Goal: Task Accomplishment & Management: Use online tool/utility

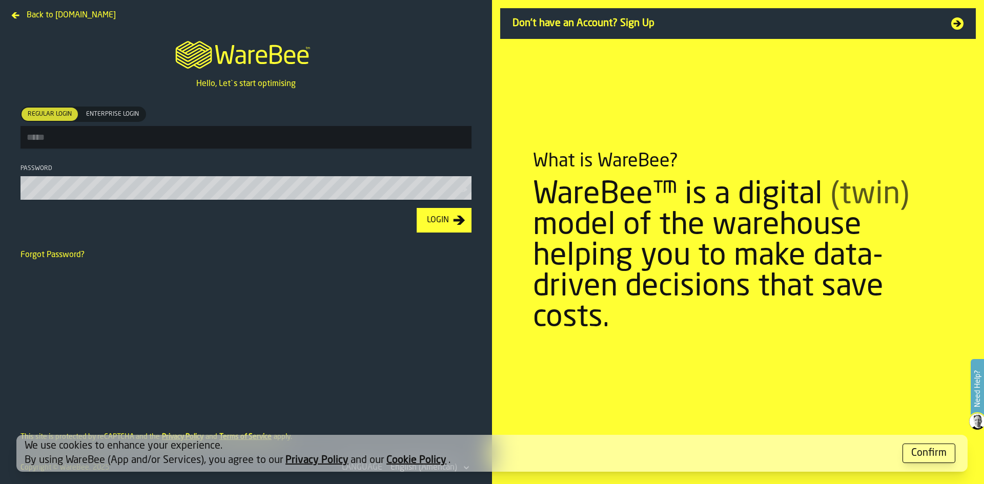
click at [99, 133] on input "Regular Login Regular Login Enterprise Login Enterprise Login" at bounding box center [245, 137] width 451 height 23
type input "**********"
click at [151, 144] on input "**********" at bounding box center [245, 137] width 451 height 23
click at [149, 142] on input "**********" at bounding box center [245, 137] width 451 height 23
drag, startPoint x: 129, startPoint y: 138, endPoint x: 137, endPoint y: 136, distance: 8.9
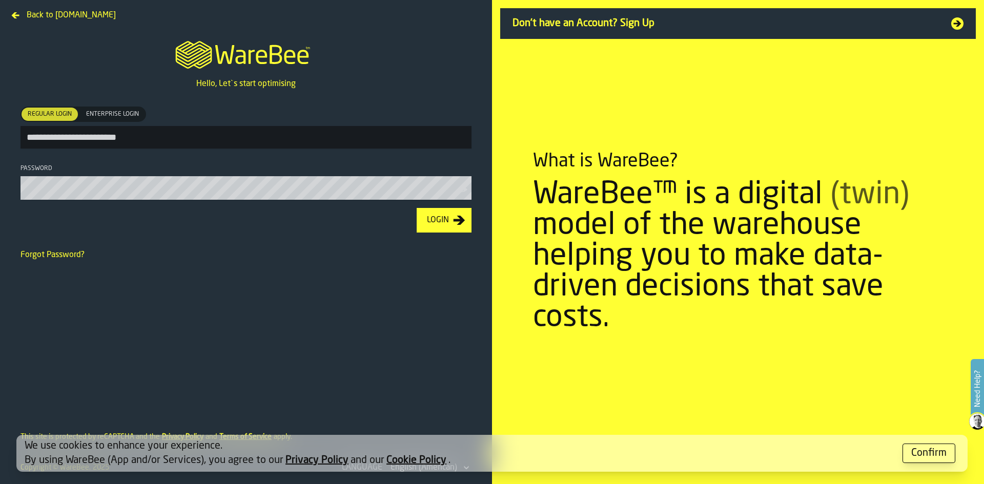
click at [130, 137] on input "**********" at bounding box center [245, 137] width 451 height 23
click at [18, 16] on icon at bounding box center [15, 15] width 8 height 8
click at [72, 138] on input "Regular Login Regular Login Enterprise Login Enterprise Login" at bounding box center [245, 137] width 451 height 23
type input "**********"
click at [417, 208] on button "Login" at bounding box center [444, 220] width 55 height 25
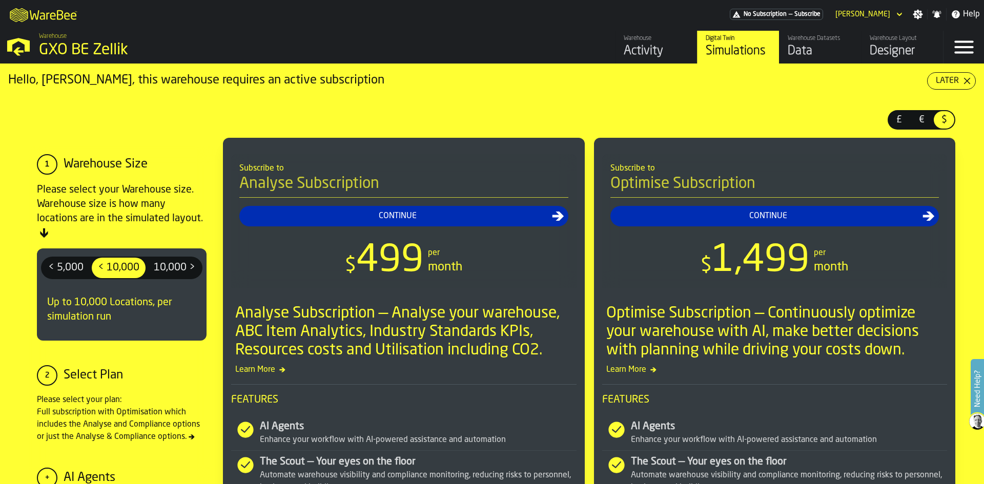
click at [881, 40] on div "Warehouse Layout" at bounding box center [901, 38] width 65 height 7
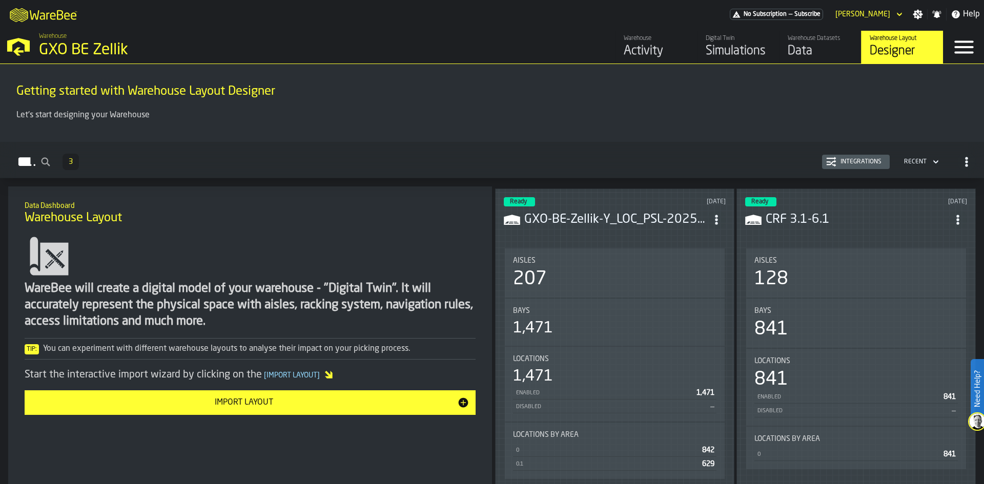
click at [635, 259] on div "Aisles" at bounding box center [614, 261] width 203 height 8
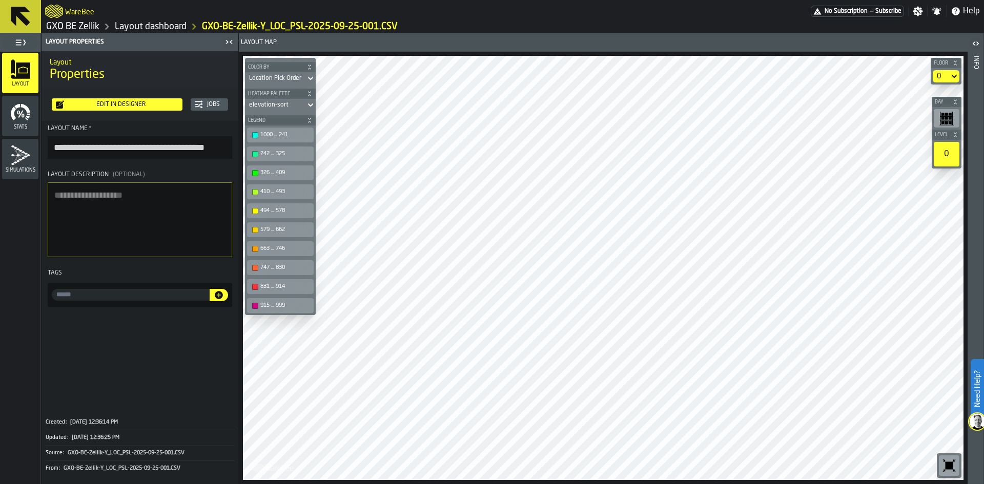
click at [103, 103] on div "Edit in Designer" at bounding box center [121, 104] width 114 height 7
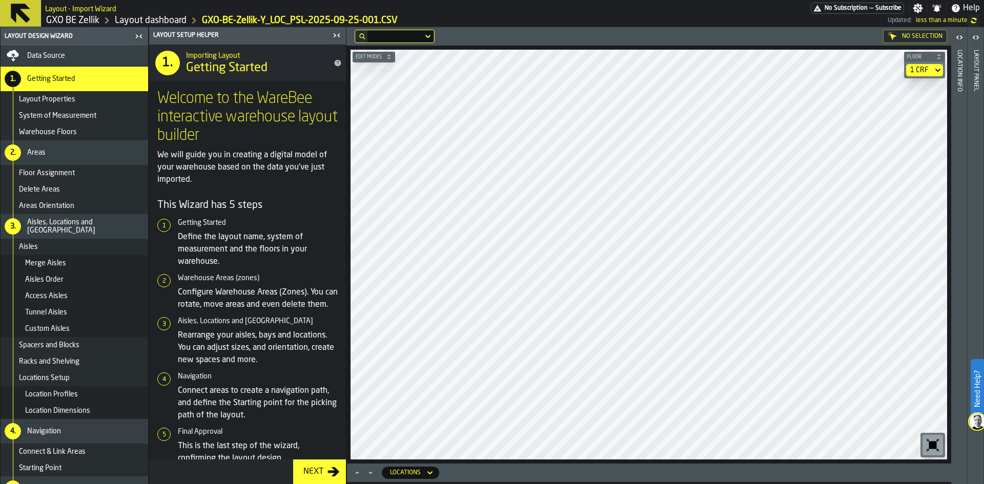
click at [930, 69] on div "1 CRF" at bounding box center [919, 70] width 27 height 12
click at [918, 75] on div "1 CRF" at bounding box center [919, 70] width 27 height 12
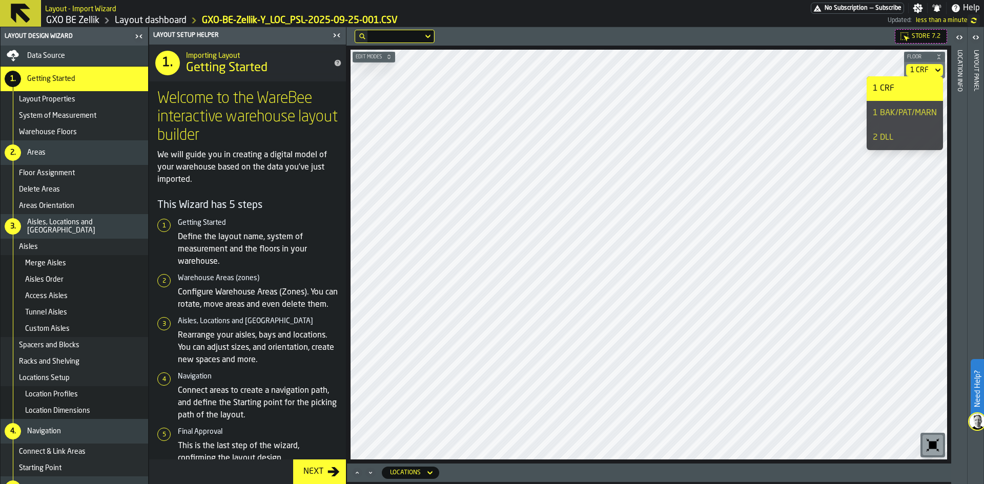
click at [904, 116] on div "1 BAK/PAT/MARN" at bounding box center [905, 113] width 64 height 12
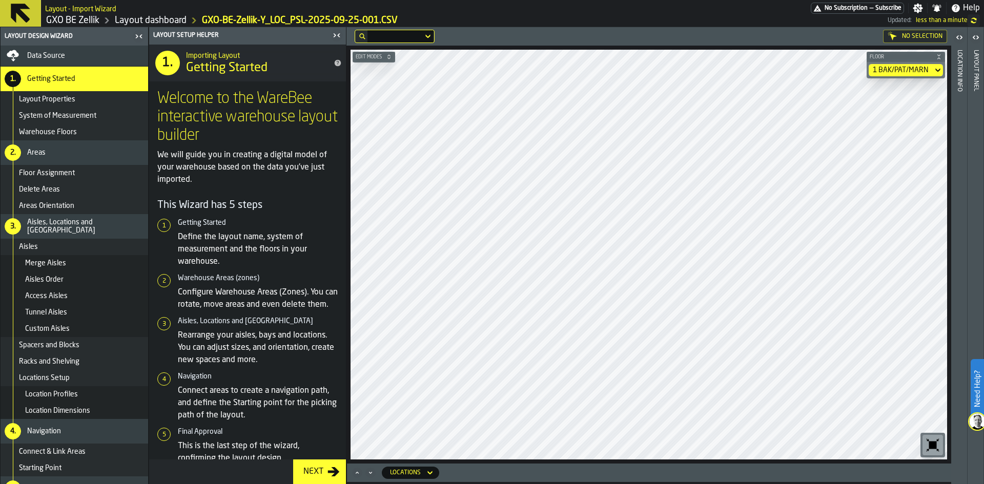
click at [176, 25] on link "Layout dashboard" at bounding box center [151, 20] width 72 height 11
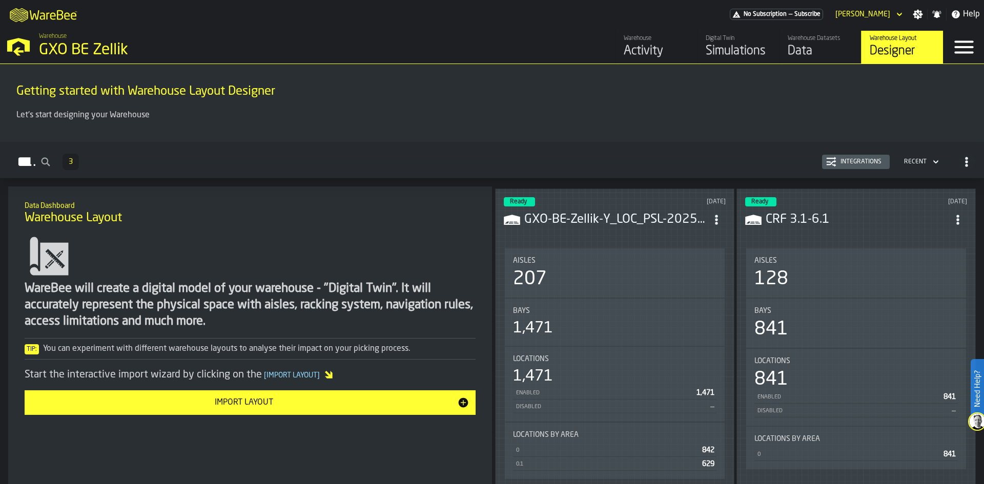
click at [421, 399] on div "Import Layout" at bounding box center [244, 403] width 426 height 12
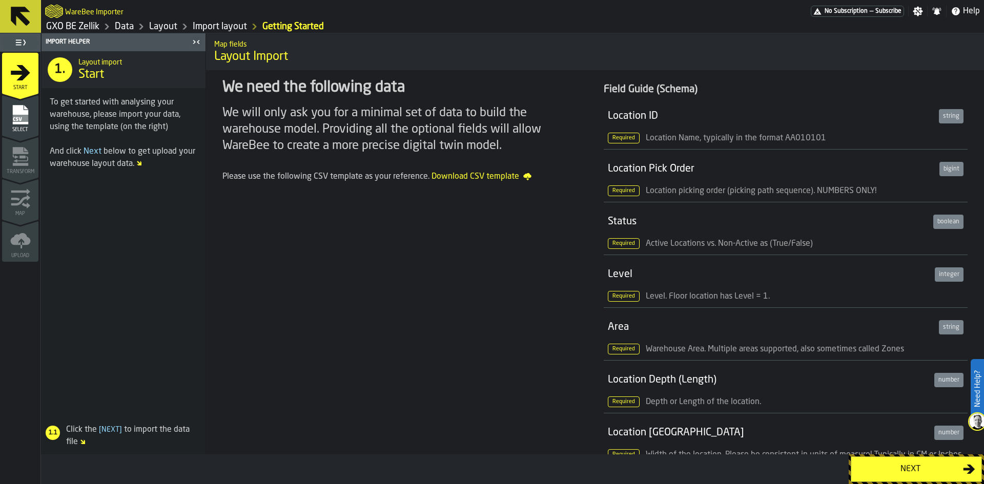
click at [871, 473] on div "Next" at bounding box center [910, 469] width 106 height 12
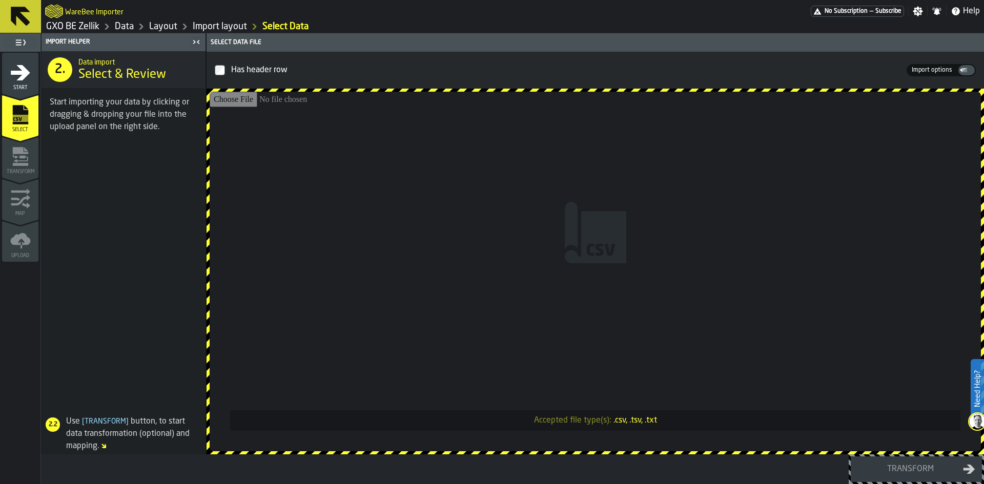
click at [170, 28] on link "Layout" at bounding box center [163, 26] width 28 height 11
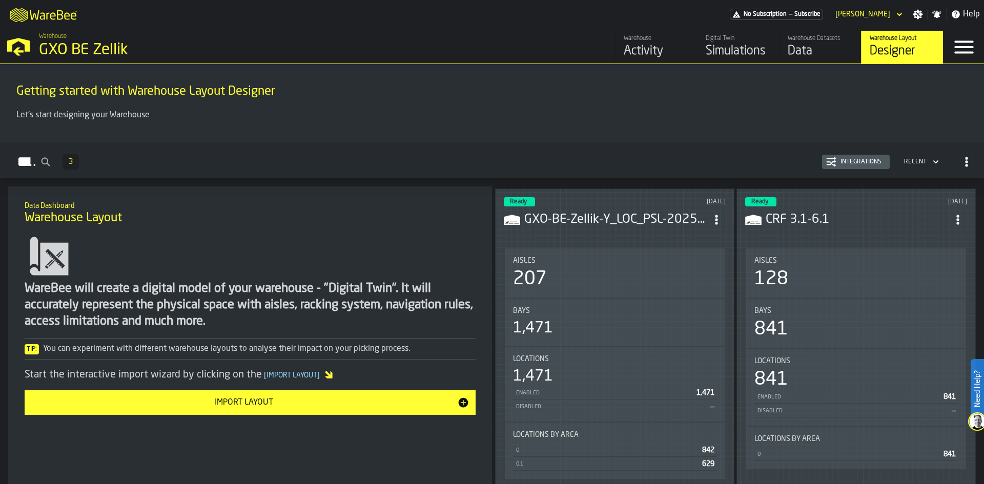
click at [618, 223] on h3 "GXO-BE-Zellik-Y_LOC_PSL-2025-09-25-001.CSV" at bounding box center [615, 220] width 183 height 16
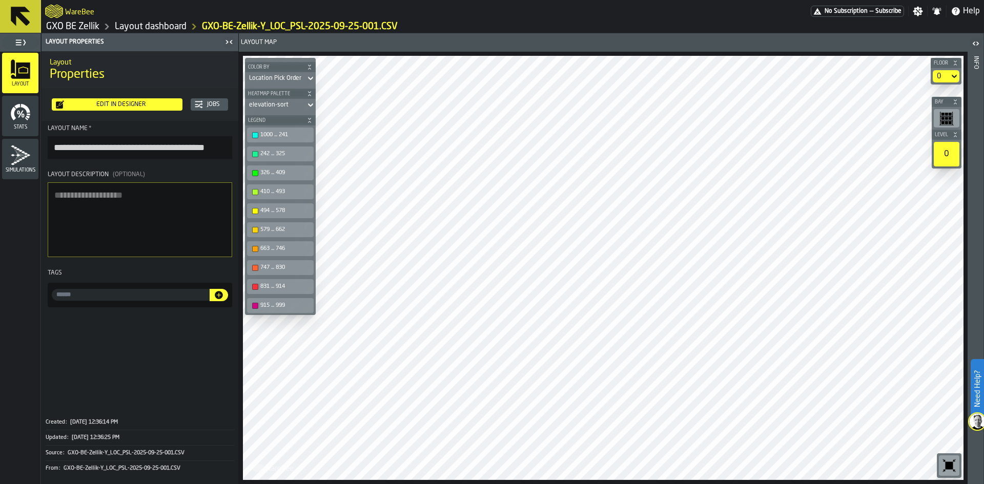
click at [147, 29] on link "Layout dashboard" at bounding box center [151, 26] width 72 height 11
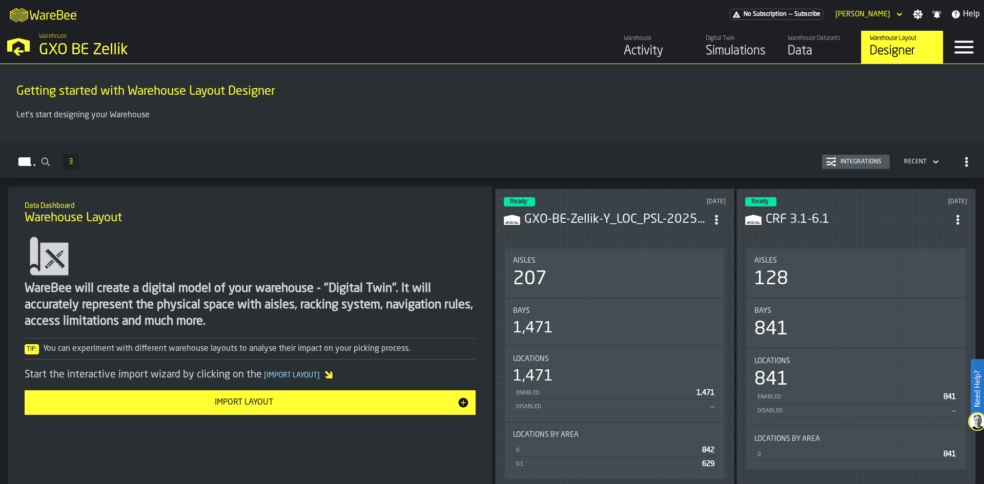
click at [271, 402] on div "Import Layout" at bounding box center [244, 403] width 426 height 12
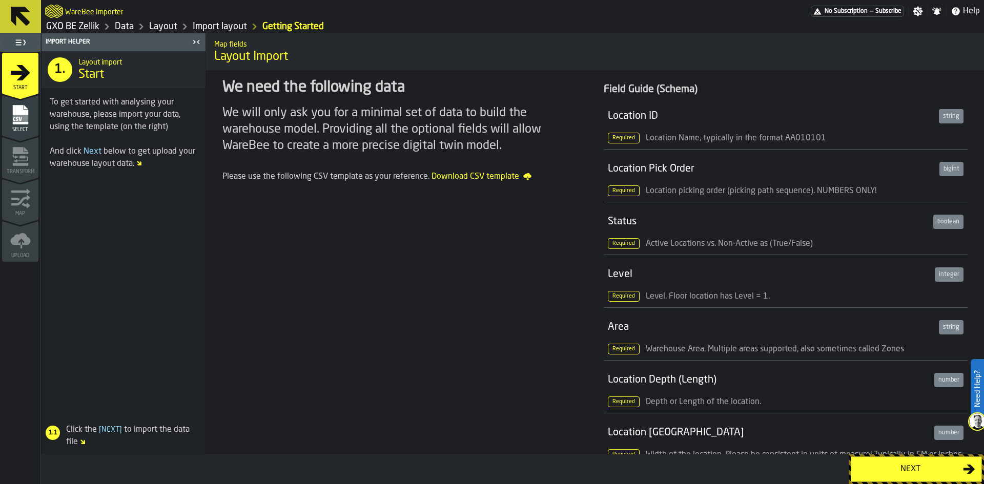
click at [17, 127] on span "Select" at bounding box center [20, 130] width 36 height 6
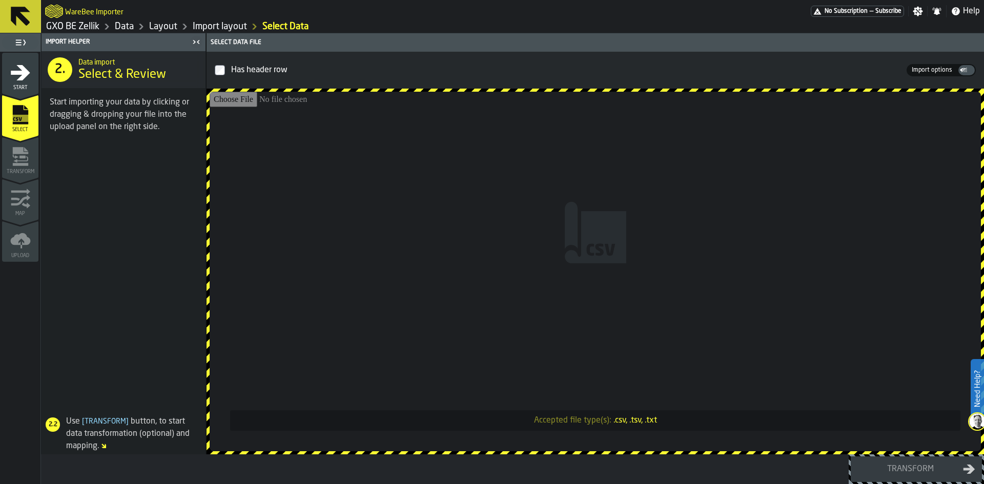
click at [174, 24] on link "Layout" at bounding box center [163, 26] width 28 height 11
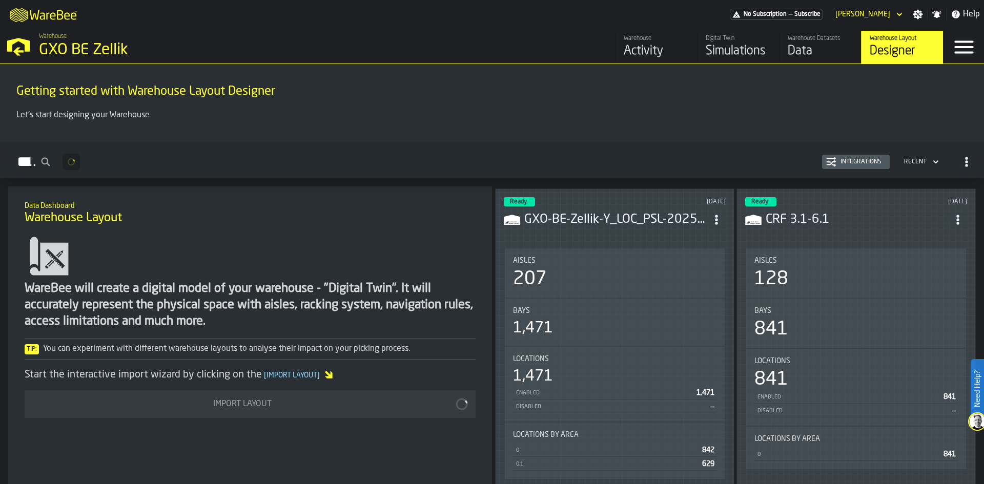
click at [572, 237] on div "Ready [DATE] GXO-BE-Zellik-Y_LOC_PSL-2025-09-25-001.CSV Aisles 207 Bays 1,471 L…" at bounding box center [614, 339] width 239 height 301
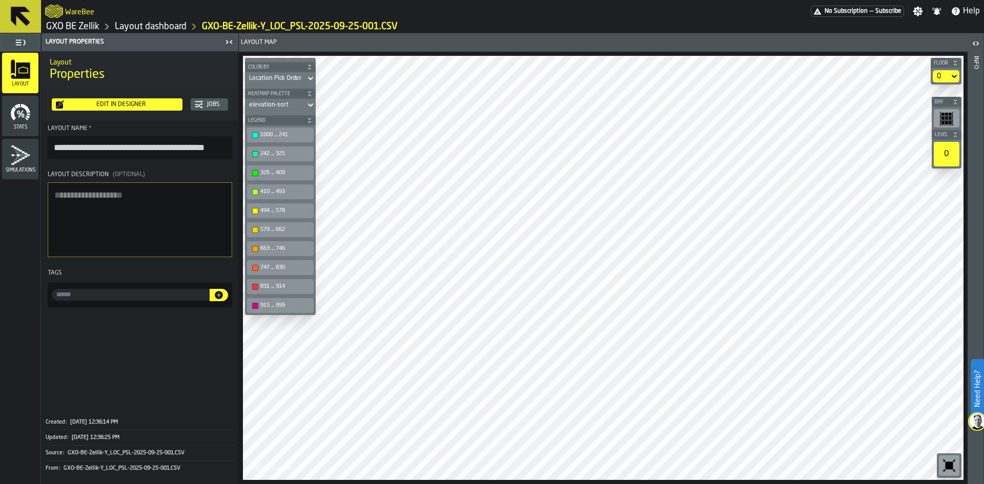
click at [141, 101] on div "Edit in Designer" at bounding box center [121, 104] width 114 height 7
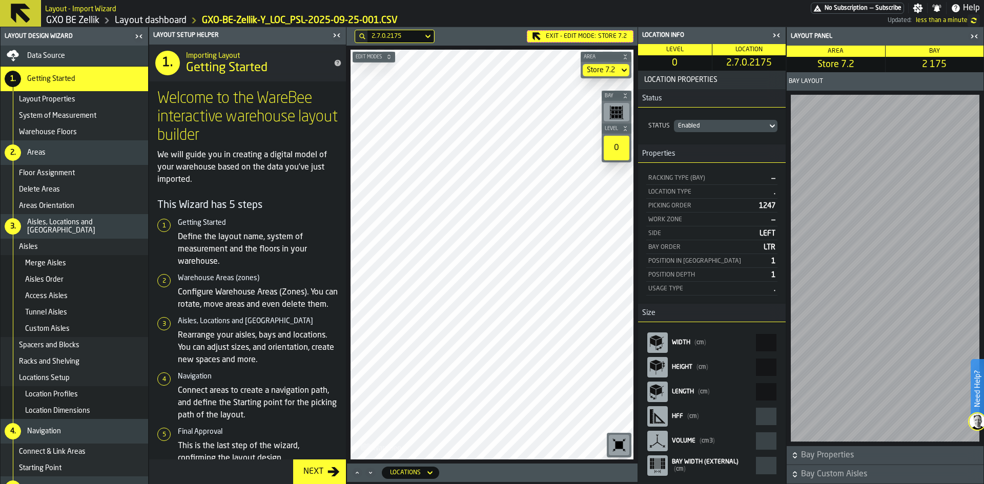
click at [812, 455] on span "Bay Properties" at bounding box center [891, 455] width 180 height 12
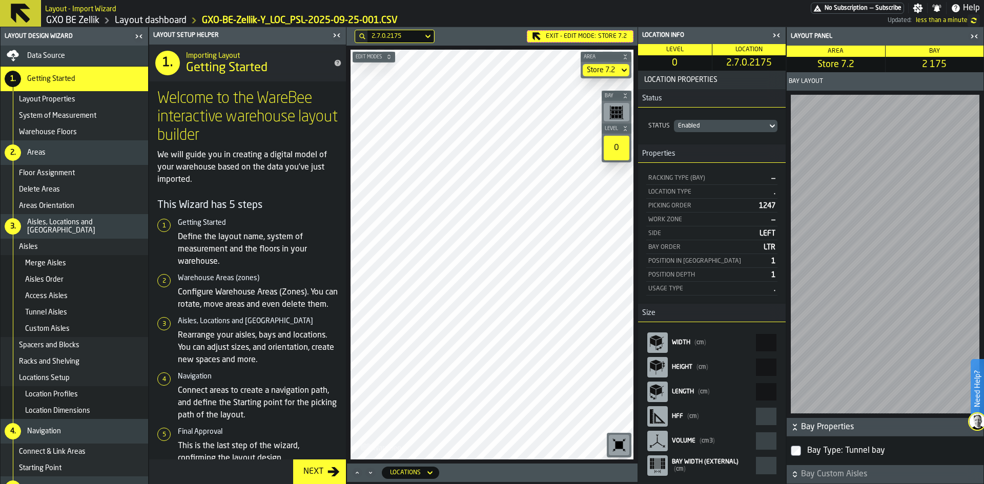
click at [816, 473] on span "Bay Custom Aisles" at bounding box center [891, 474] width 180 height 12
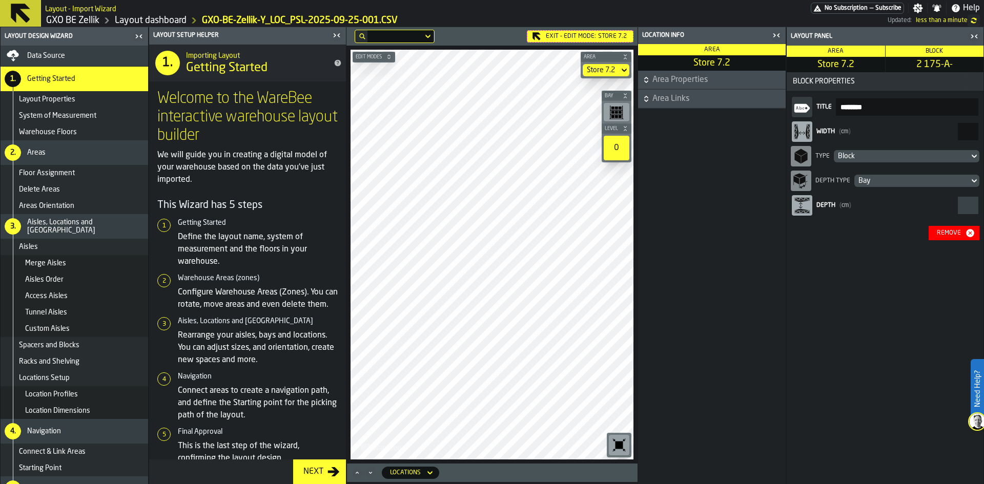
click at [955, 236] on div "Remove" at bounding box center [948, 233] width 32 height 7
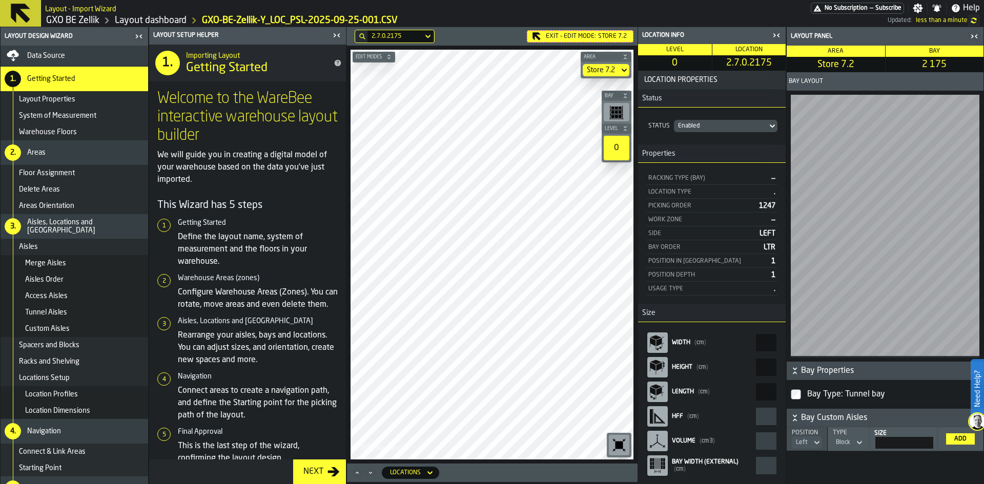
click at [816, 444] on icon at bounding box center [817, 443] width 10 height 12
click at [798, 476] on li "Right" at bounding box center [790, 485] width 66 height 25
click at [848, 443] on div "Block" at bounding box center [844, 442] width 14 height 7
click at [827, 463] on div "Aisle" at bounding box center [832, 461] width 53 height 12
drag, startPoint x: 922, startPoint y: 443, endPoint x: 932, endPoint y: 443, distance: 9.7
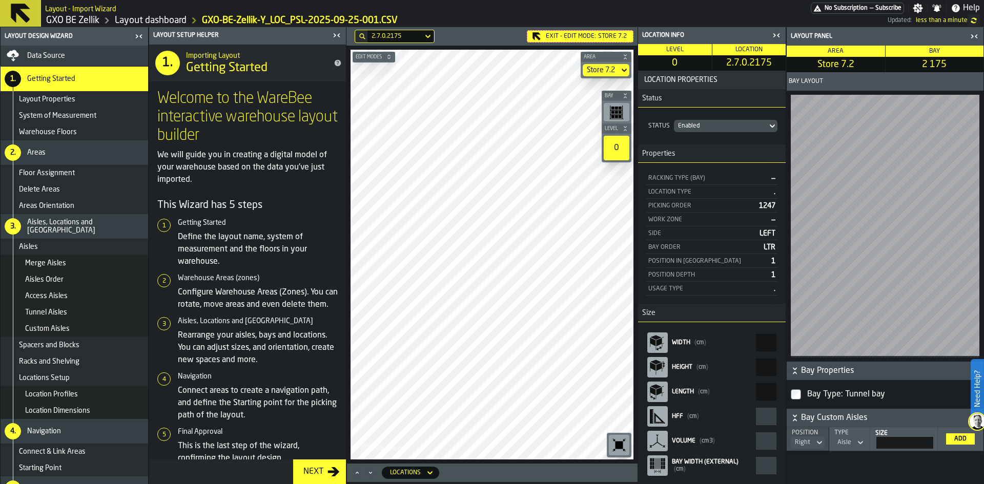
click at [932, 443] on input "**" at bounding box center [904, 443] width 57 height 12
click at [891, 444] on input "Size" at bounding box center [904, 443] width 57 height 12
type input "***"
click at [955, 437] on div "Add" at bounding box center [960, 438] width 20 height 7
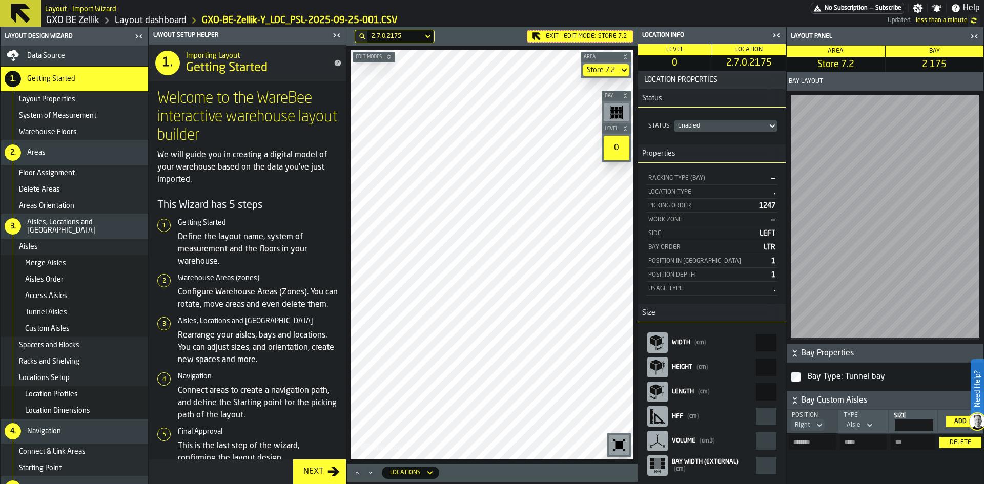
click at [952, 445] on div "Delete" at bounding box center [959, 442] width 33 height 7
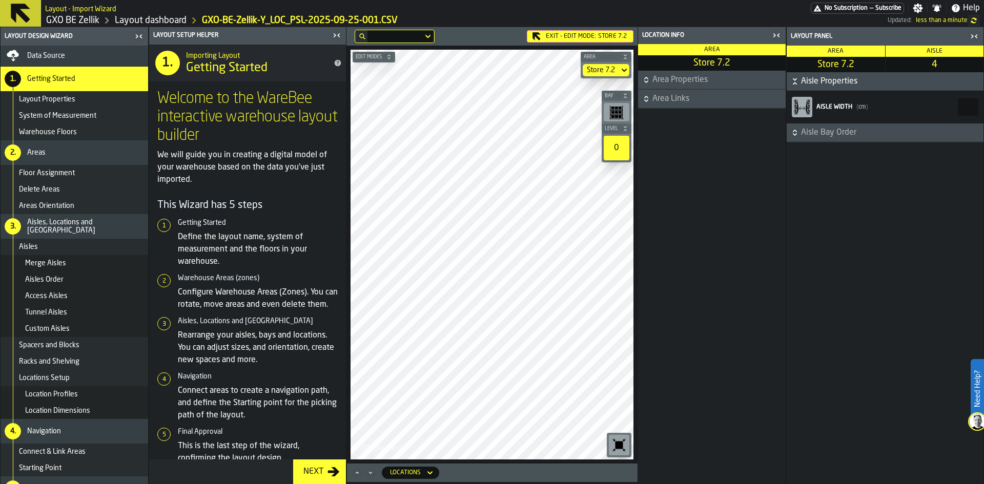
click at [835, 130] on span "Aisle Bay Order" at bounding box center [891, 133] width 180 height 12
drag, startPoint x: 955, startPoint y: 106, endPoint x: 976, endPoint y: 107, distance: 21.1
click at [976, 107] on input "***" at bounding box center [968, 106] width 20 height 17
click at [337, 33] on icon "button-toggle-Close me" at bounding box center [336, 35] width 12 height 12
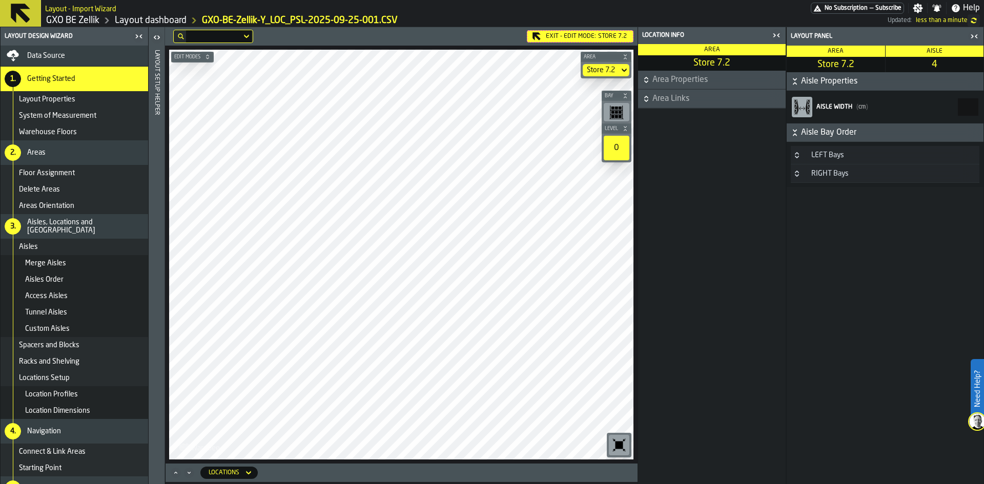
click at [774, 34] on icon "button-toggle-Close me" at bounding box center [774, 36] width 3 height 4
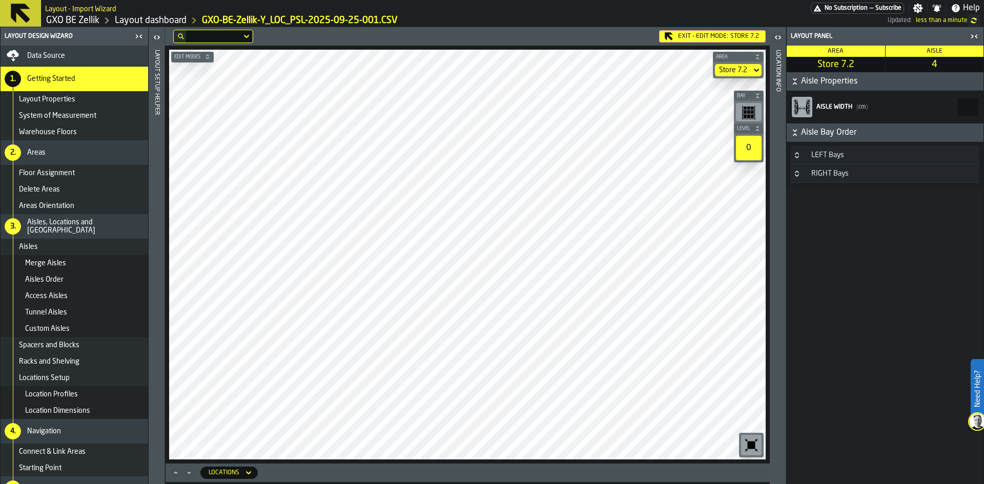
click at [974, 33] on icon "button-toggle-Close me" at bounding box center [974, 36] width 12 height 12
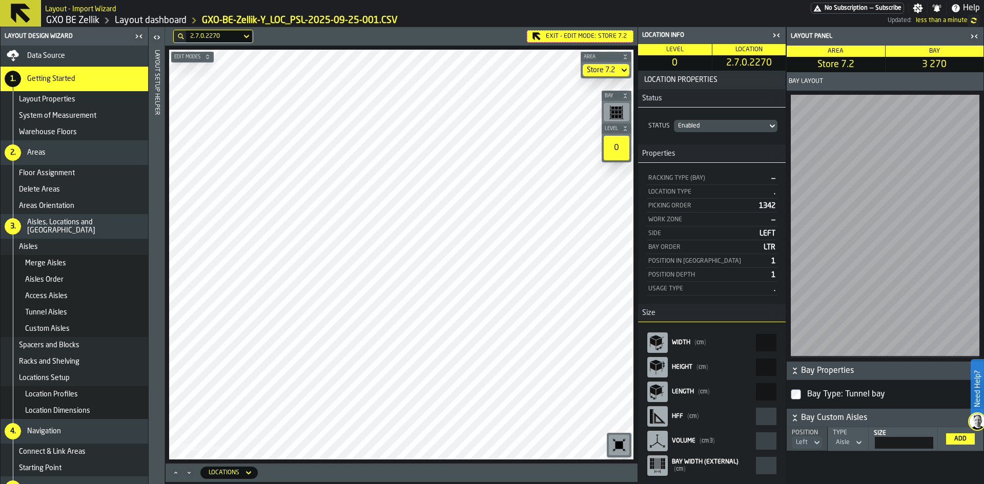
click at [773, 33] on icon "button-toggle-Close me" at bounding box center [776, 35] width 12 height 12
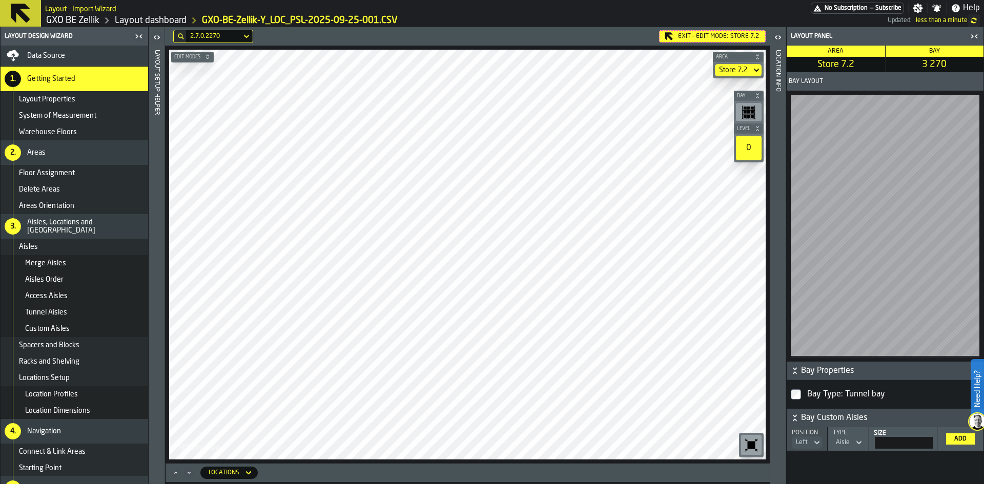
click at [969, 32] on icon "button-toggle-Close me" at bounding box center [974, 36] width 12 height 12
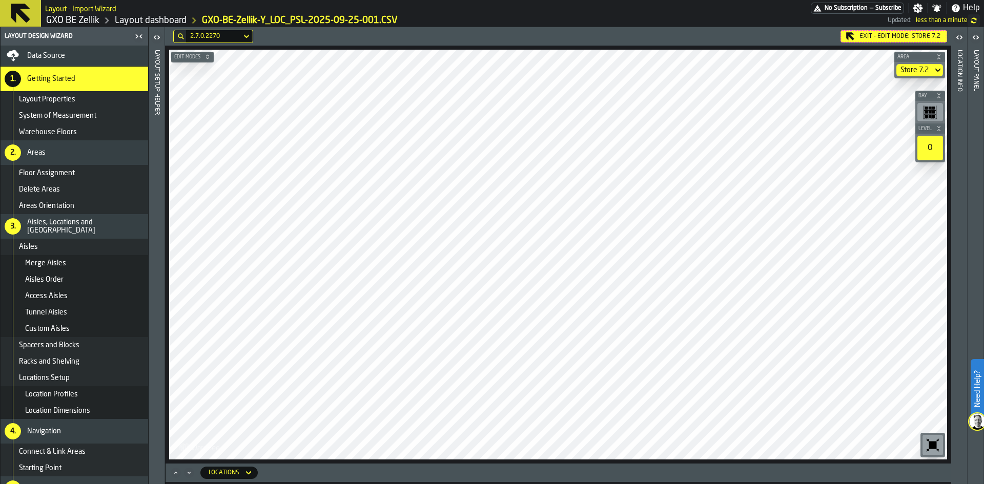
click at [913, 71] on div "Store 7.2" at bounding box center [914, 70] width 28 height 8
click at [0, 0] on icon at bounding box center [0, 0] width 0 height 0
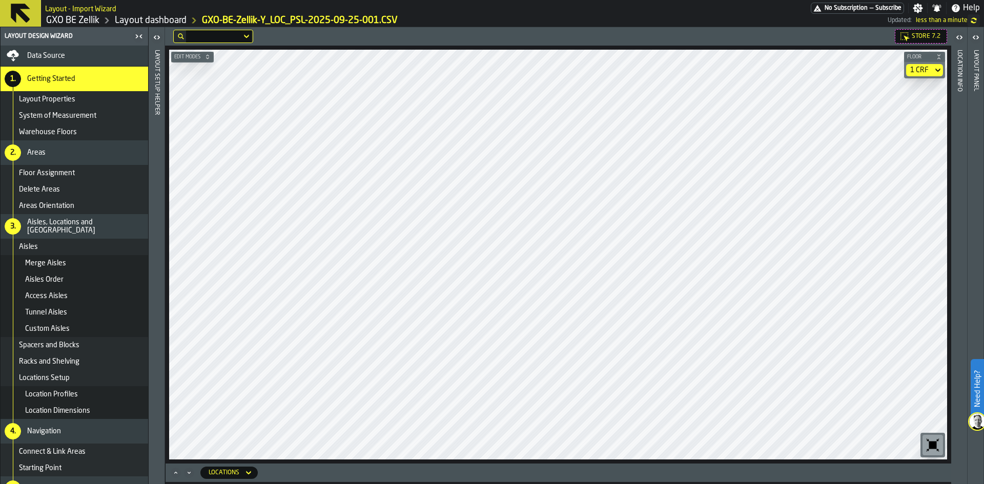
click at [910, 70] on div "1 CRF" at bounding box center [919, 70] width 18 height 8
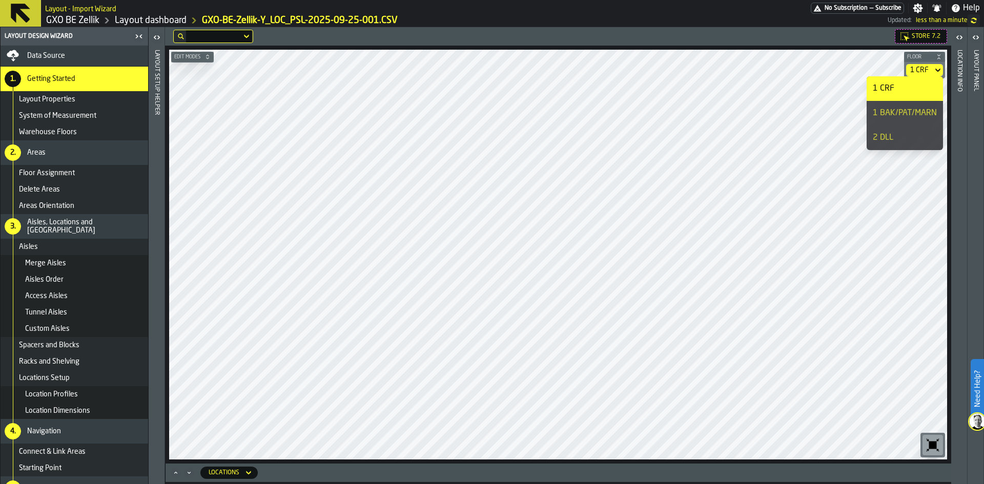
click at [894, 116] on div "1 BAK/PAT/MARN" at bounding box center [905, 113] width 64 height 12
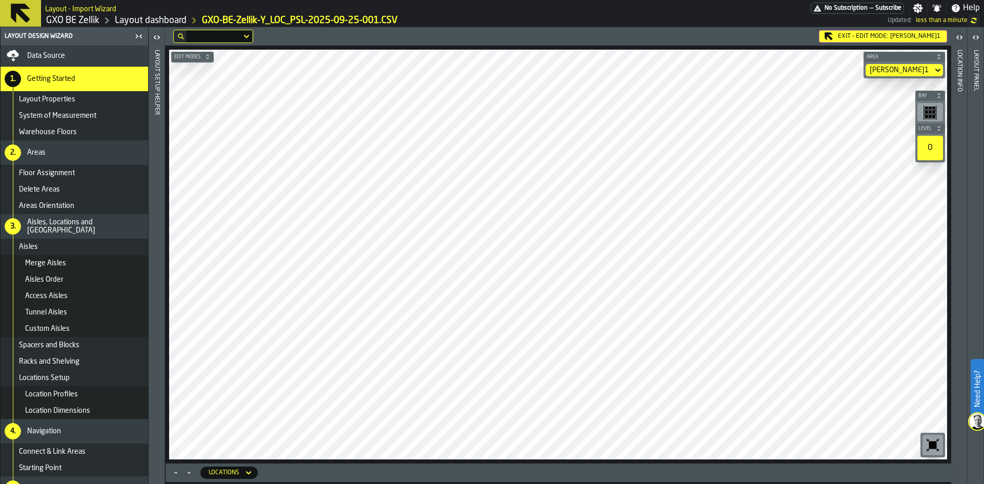
click at [0, 0] on icon at bounding box center [0, 0] width 0 height 0
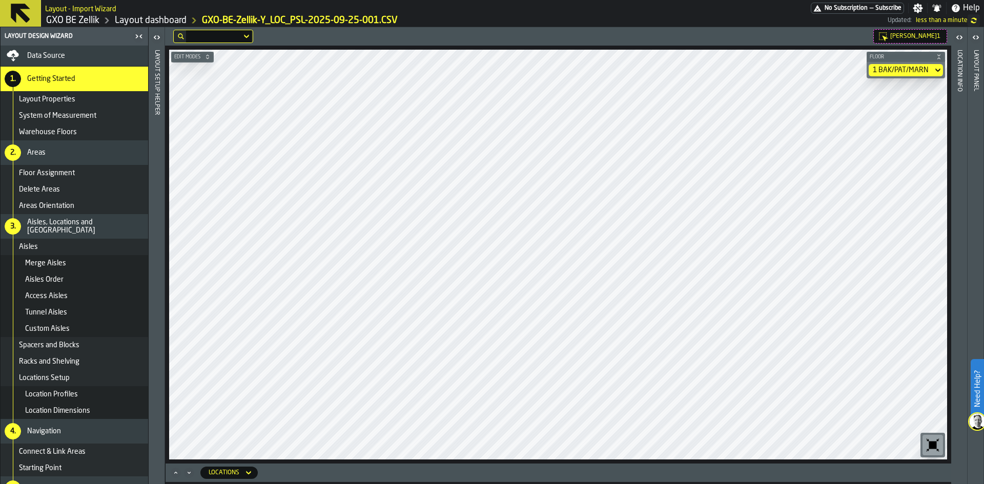
click at [908, 73] on div "1 BAK/PAT/MARN" at bounding box center [901, 70] width 56 height 8
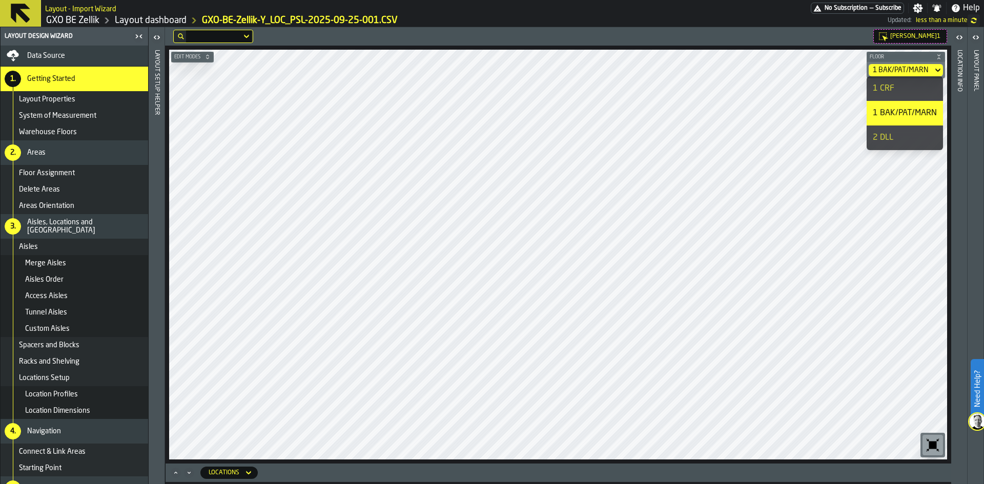
click at [906, 85] on div "1 CRF" at bounding box center [905, 88] width 64 height 12
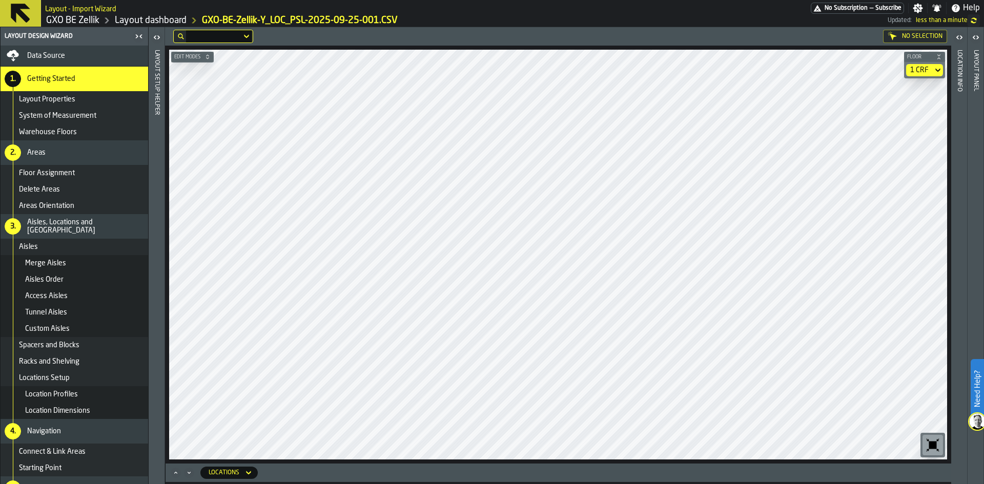
click at [935, 69] on icon at bounding box center [937, 70] width 10 height 12
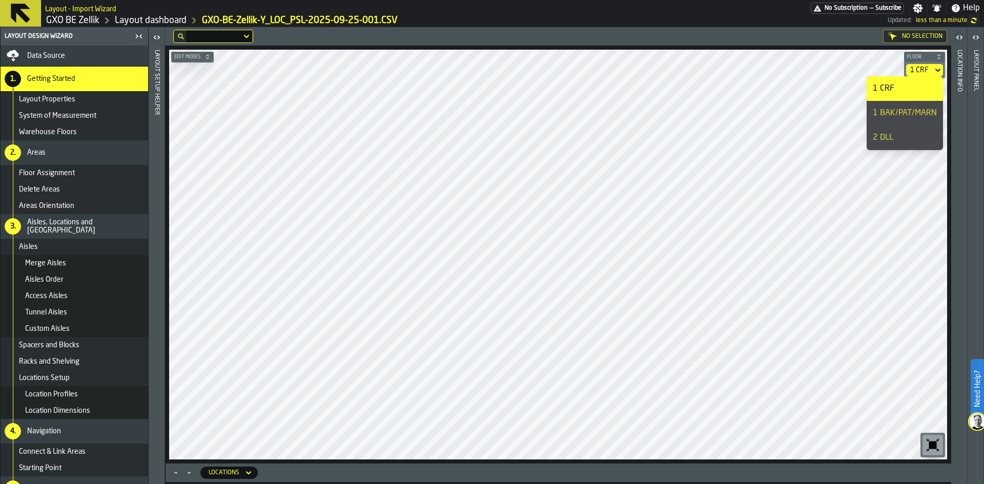
click at [920, 109] on div "1 BAK/PAT/MARN" at bounding box center [905, 113] width 64 height 12
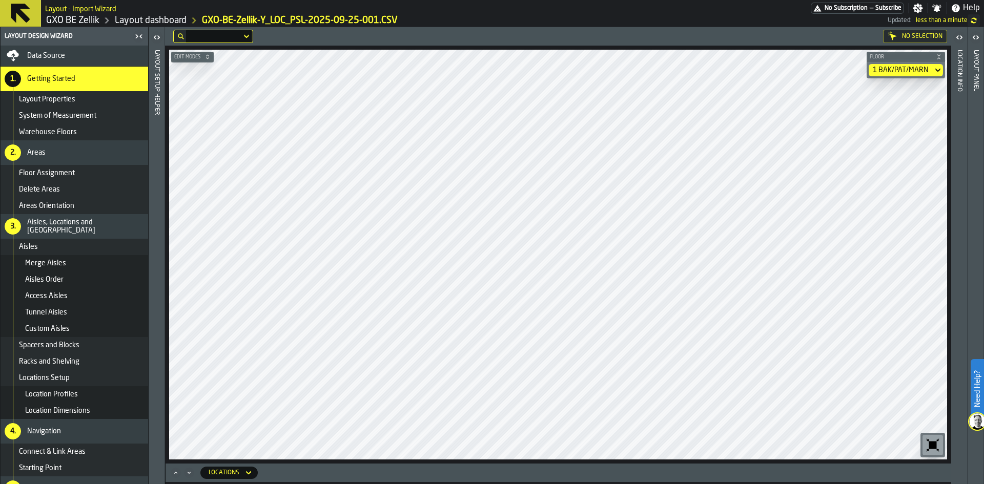
click at [932, 69] on div "1 BAK/PAT/MARN" at bounding box center [905, 70] width 74 height 12
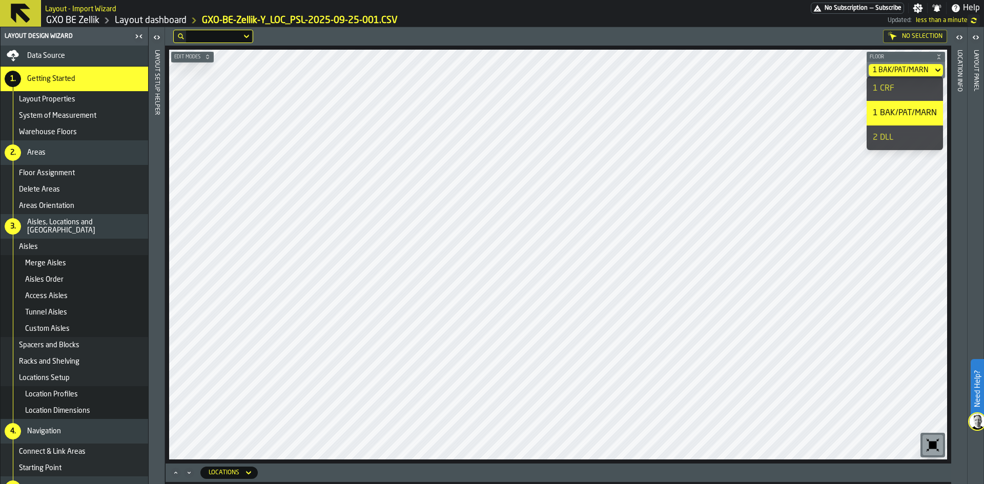
click at [899, 145] on li "2 DLL" at bounding box center [904, 138] width 76 height 25
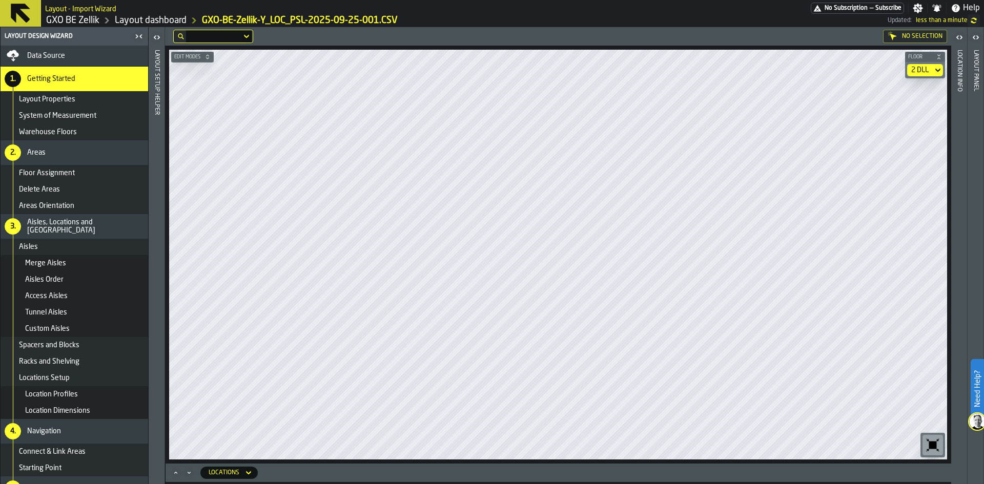
click at [929, 74] on div "2 DLL" at bounding box center [920, 70] width 26 height 12
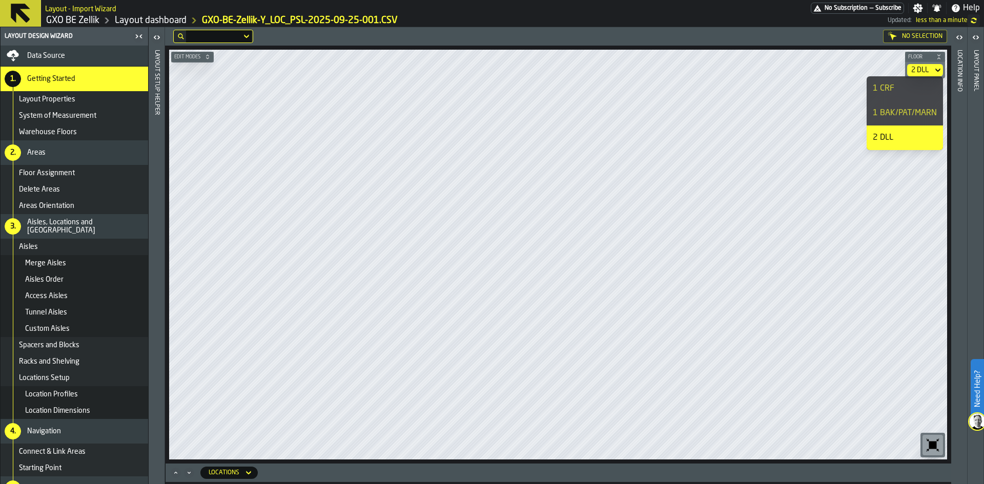
click at [908, 88] on div "1 CRF" at bounding box center [905, 88] width 64 height 12
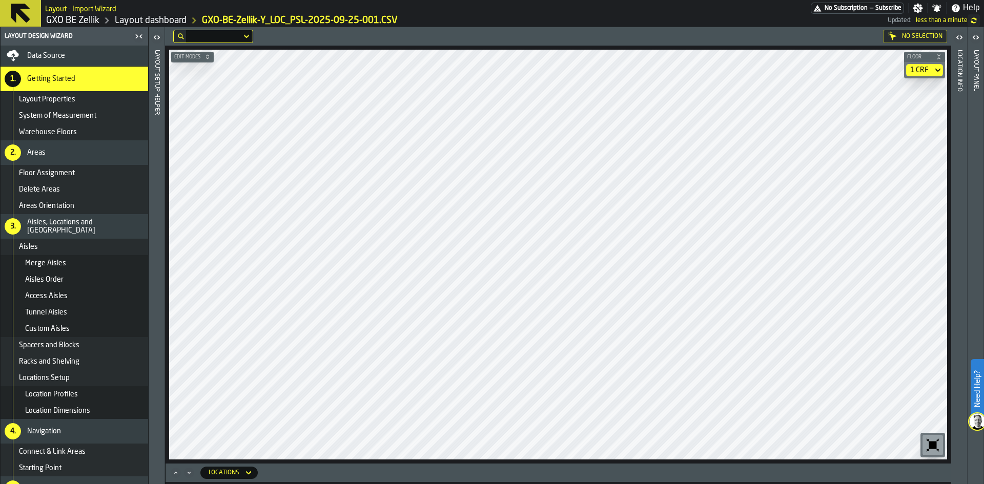
click at [930, 68] on div "1 CRF" at bounding box center [919, 70] width 27 height 12
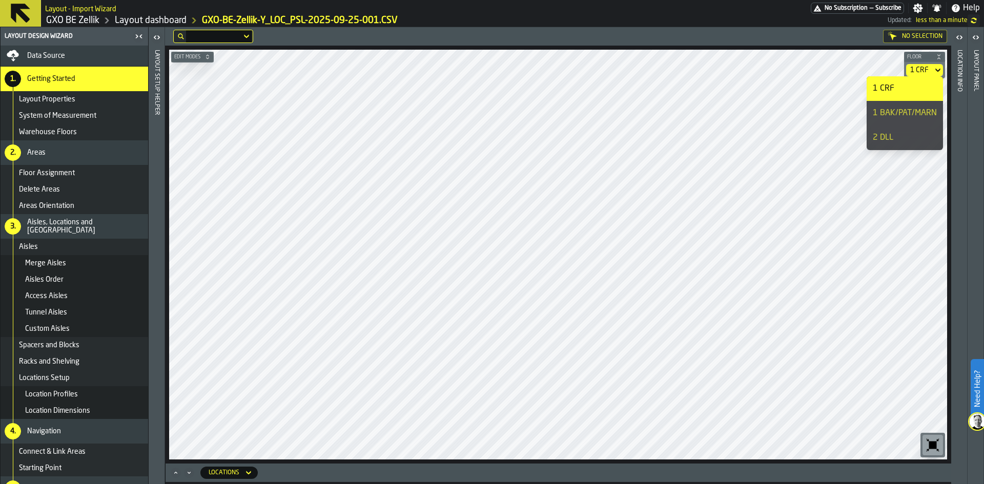
click at [901, 114] on div "1 BAK/PAT/MARN" at bounding box center [905, 113] width 64 height 12
